Goal: Task Accomplishment & Management: Use online tool/utility

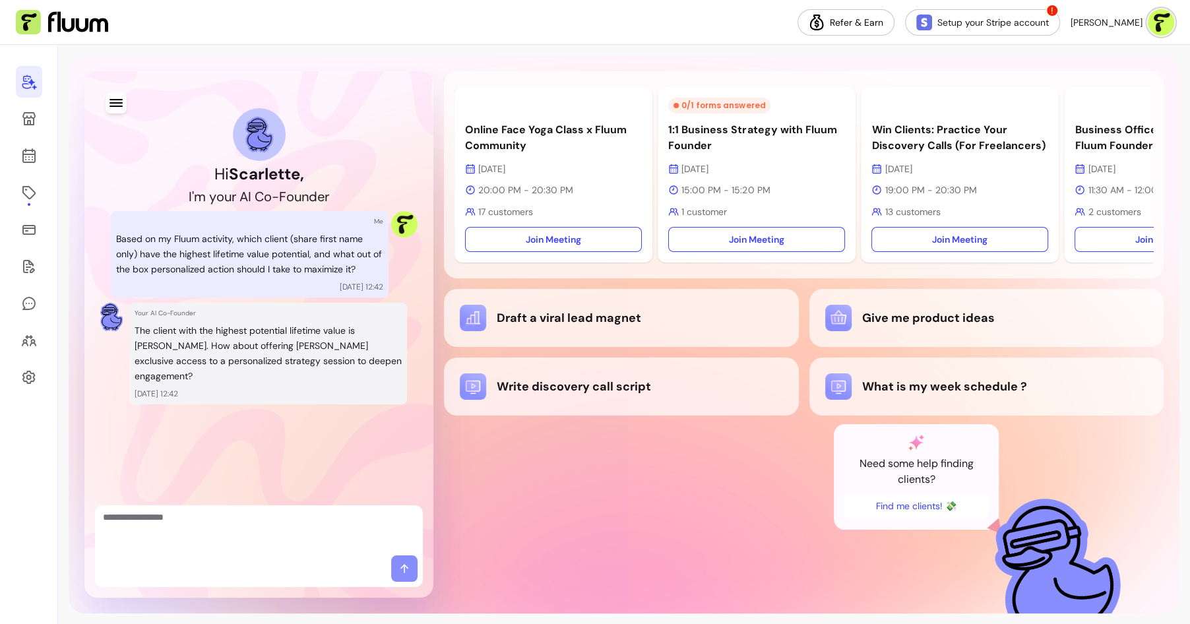
click at [32, 90] on link at bounding box center [29, 82] width 26 height 32
click at [33, 123] on icon at bounding box center [28, 118] width 13 height 13
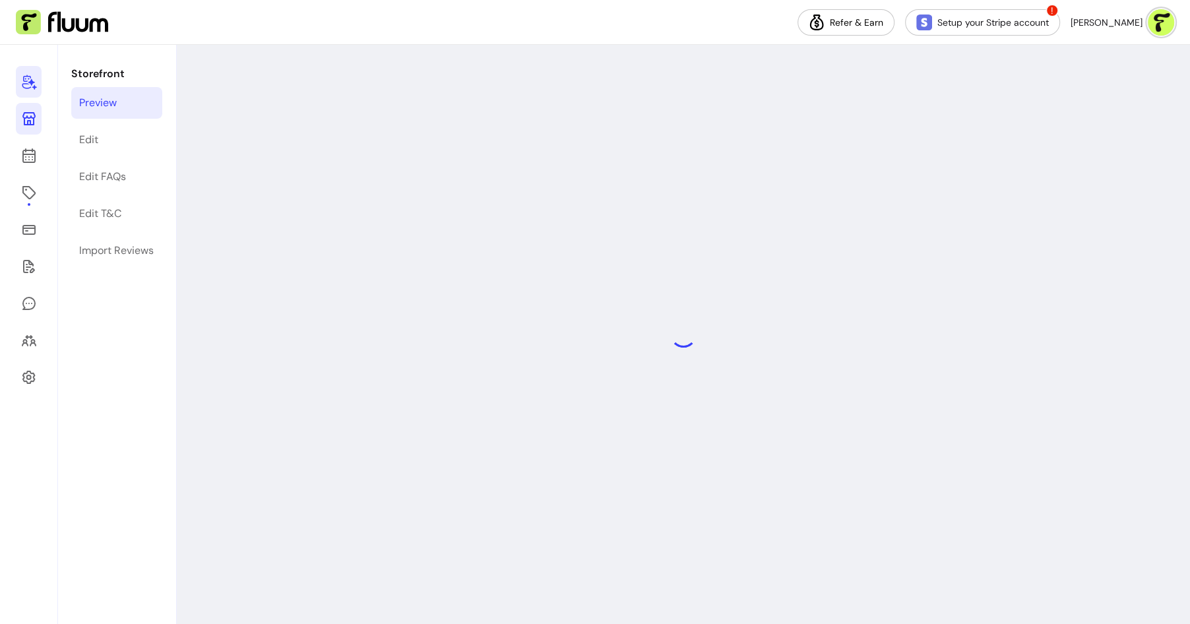
click at [24, 82] on icon at bounding box center [29, 82] width 16 height 16
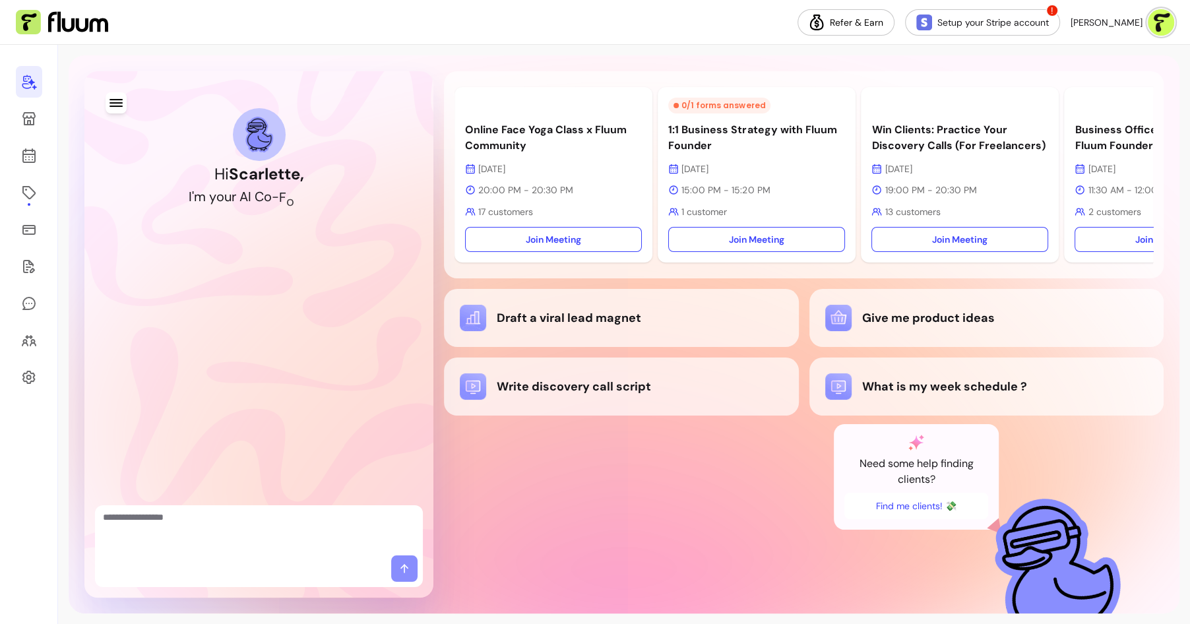
click at [121, 109] on icon "button" at bounding box center [116, 103] width 16 height 16
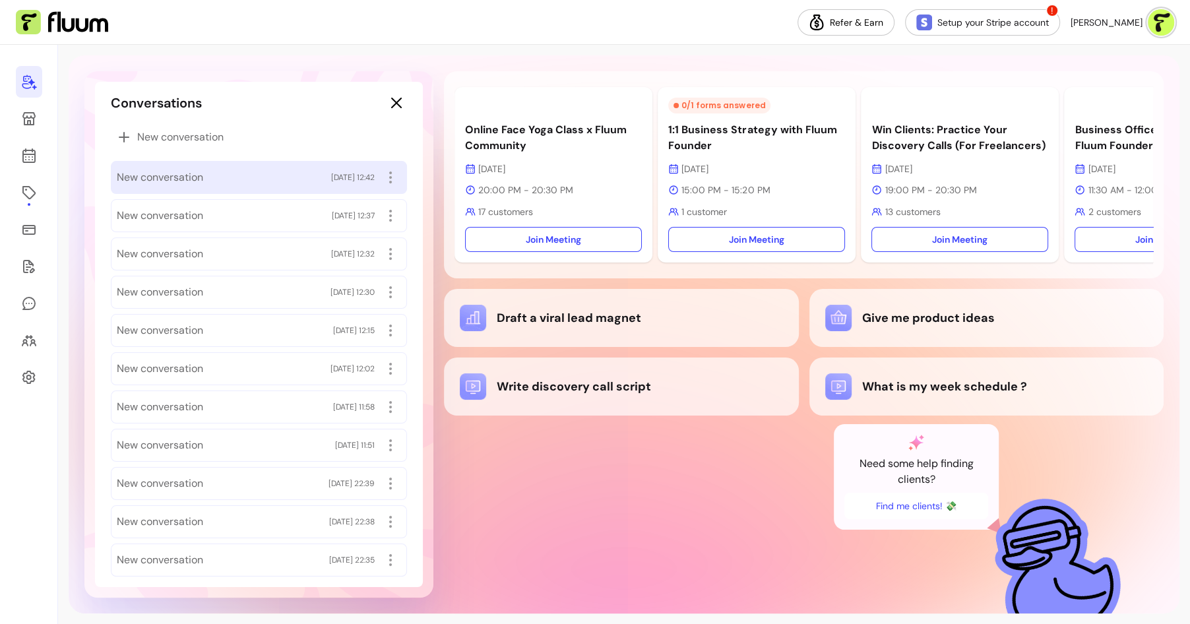
click at [193, 175] on span "New conversation" at bounding box center [160, 177] width 86 height 16
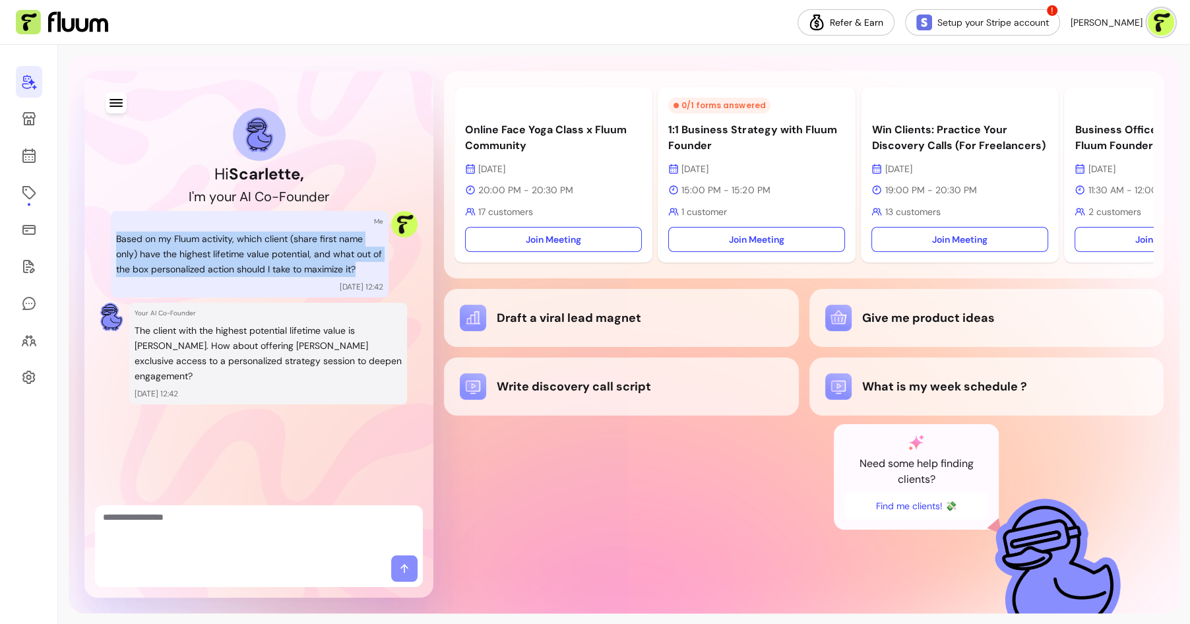
drag, startPoint x: 118, startPoint y: 234, endPoint x: 361, endPoint y: 271, distance: 245.4
click at [361, 273] on p "Based on my Fluum activity, which client (share first name only) have the highe…" at bounding box center [249, 253] width 267 height 45
copy p "Based on my Fluum activity, which client (share first name only) have the highe…"
click at [116, 98] on icon "button" at bounding box center [115, 102] width 15 height 15
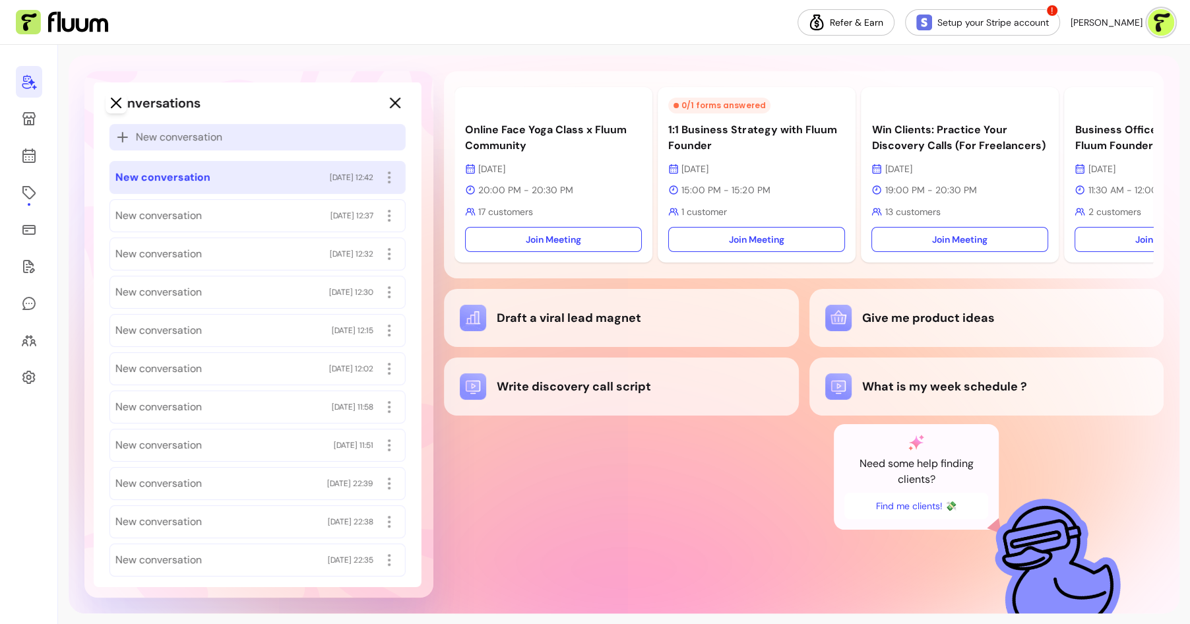
click at [193, 144] on span "New conversation" at bounding box center [179, 137] width 86 height 16
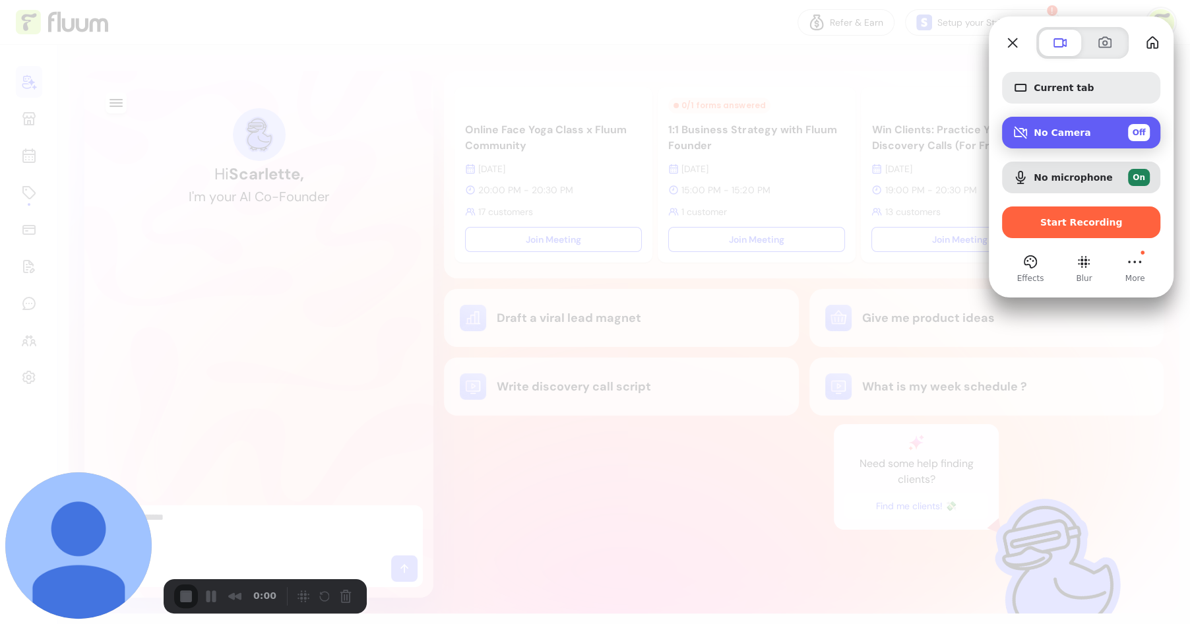
click at [1027, 135] on span "Camera options" at bounding box center [1020, 133] width 16 height 16
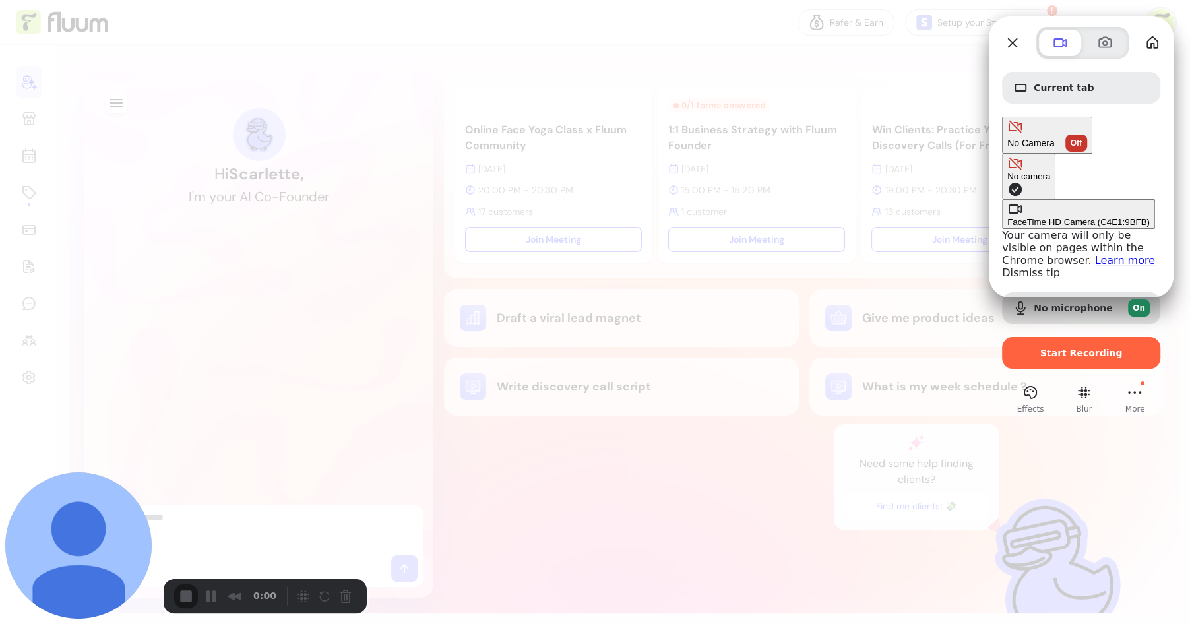
click at [1007, 217] on div "FaceTime HD Camera (C4E1:9BFB)" at bounding box center [1078, 222] width 142 height 10
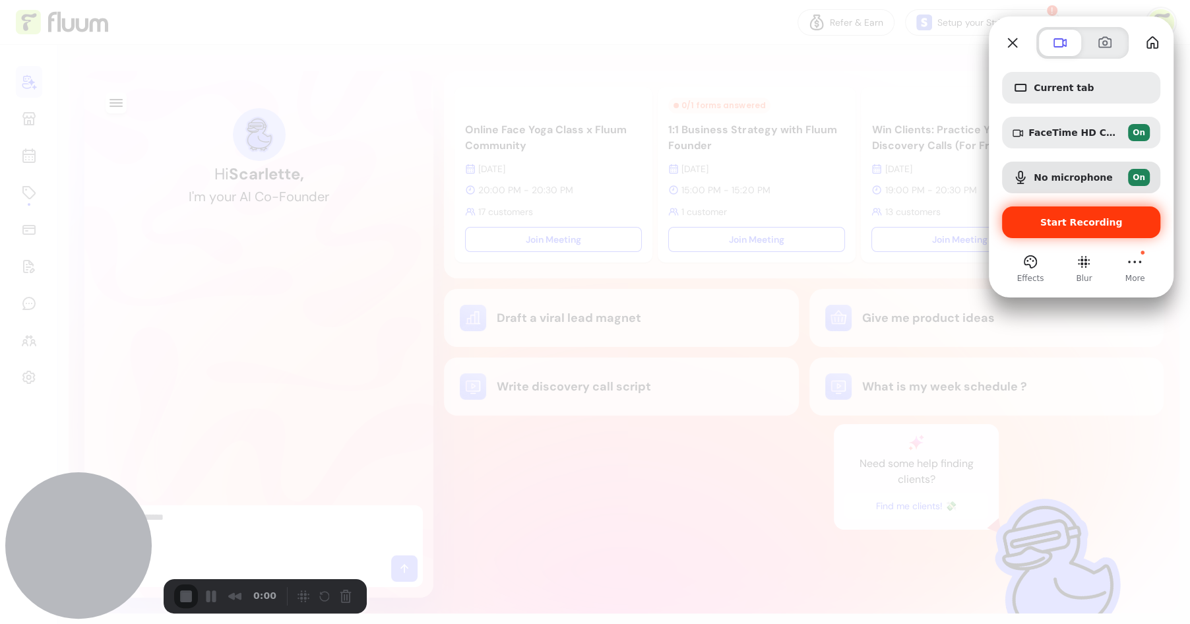
click at [1025, 217] on span "Start Recording" at bounding box center [1080, 222] width 137 height 11
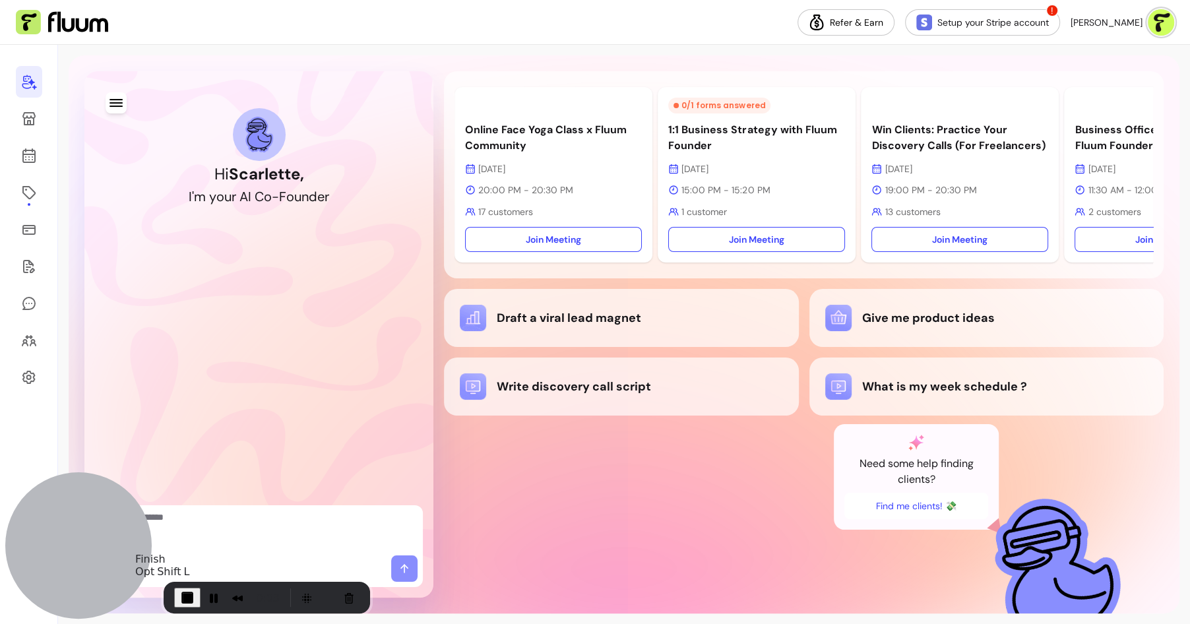
click at [182, 603] on span "End Recording" at bounding box center [187, 597] width 16 height 16
